Goal: Find specific page/section: Find specific page/section

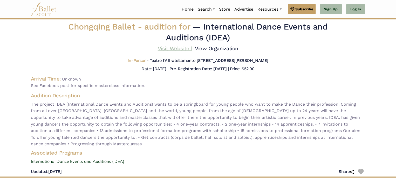
click at [174, 48] on link "Visit Website |" at bounding box center [175, 48] width 34 height 6
click at [232, 96] on h4 "Audition Description" at bounding box center [198, 95] width 334 height 7
click at [211, 50] on link "View Organization" at bounding box center [216, 48] width 43 height 6
click at [206, 48] on link "View Organization" at bounding box center [216, 48] width 43 height 6
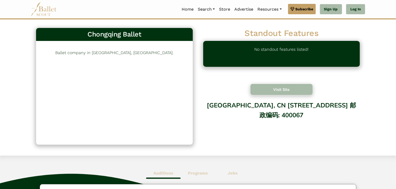
click at [288, 90] on button "Visit Site" at bounding box center [281, 90] width 63 height 12
